Goal: Information Seeking & Learning: Learn about a topic

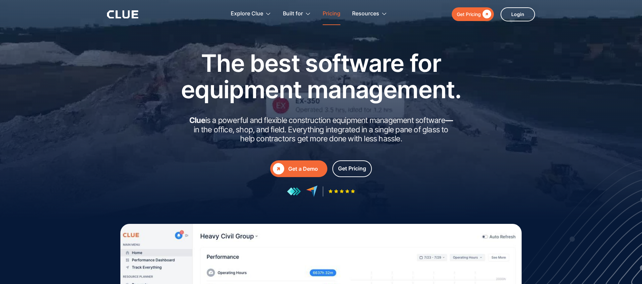
click at [333, 19] on link "Pricing" at bounding box center [332, 13] width 18 height 21
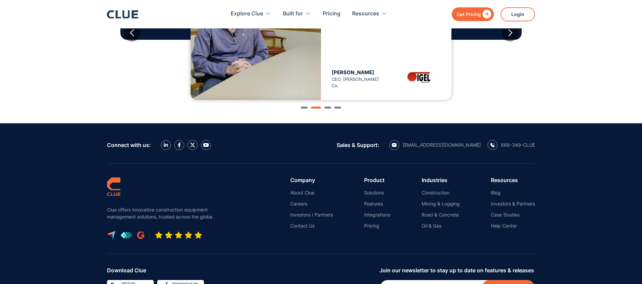
scroll to position [811, 0]
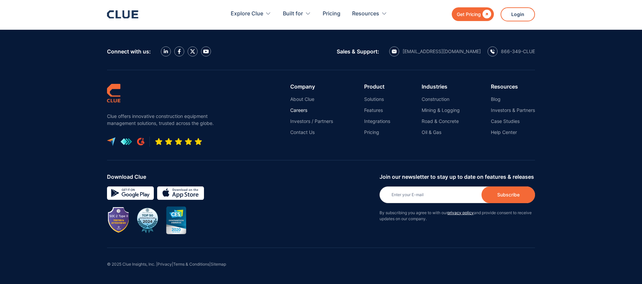
click at [299, 109] on link "Careers" at bounding box center [311, 110] width 43 height 6
click at [298, 110] on link "Careers" at bounding box center [311, 110] width 43 height 6
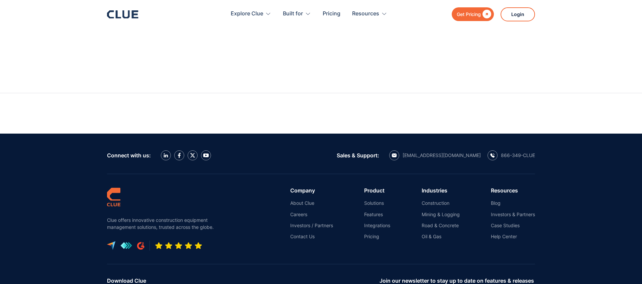
scroll to position [4066, 0]
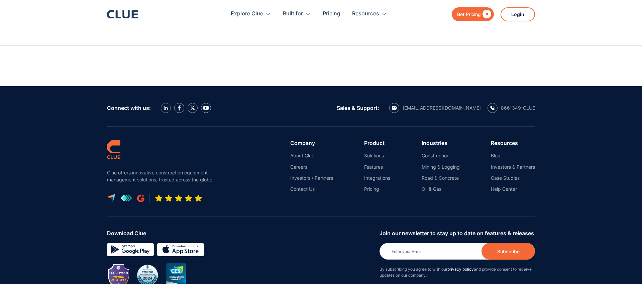
click at [168, 103] on link at bounding box center [166, 108] width 10 height 10
